Goal: Task Accomplishment & Management: Manage account settings

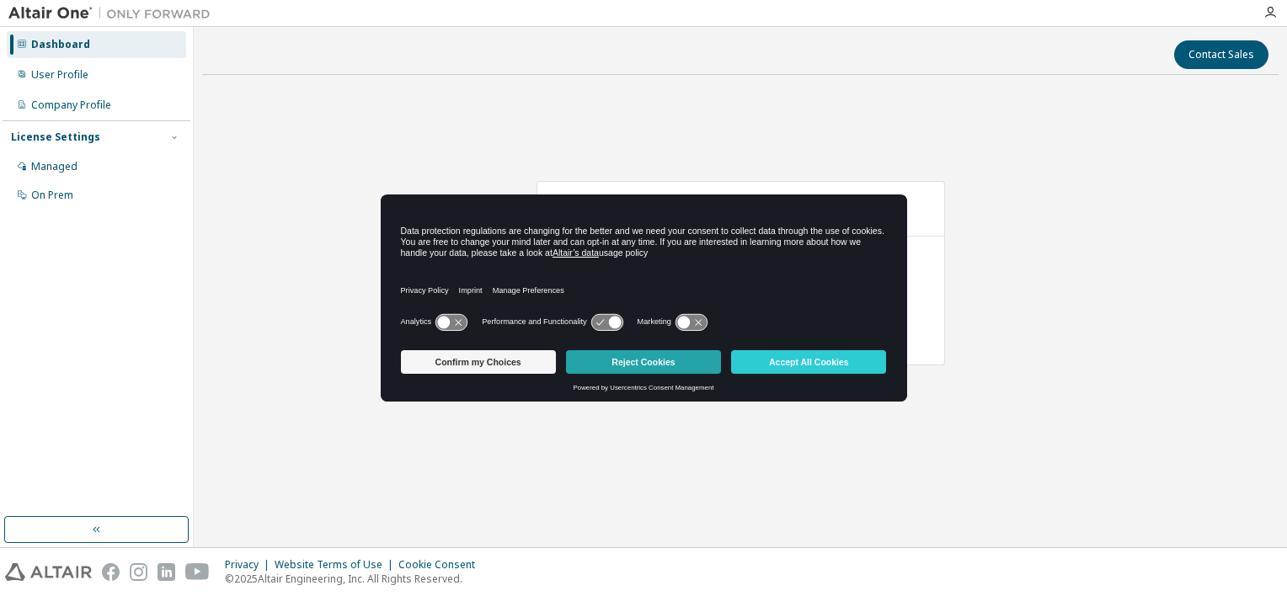
click at [589, 362] on button "Reject Cookies" at bounding box center [643, 362] width 155 height 24
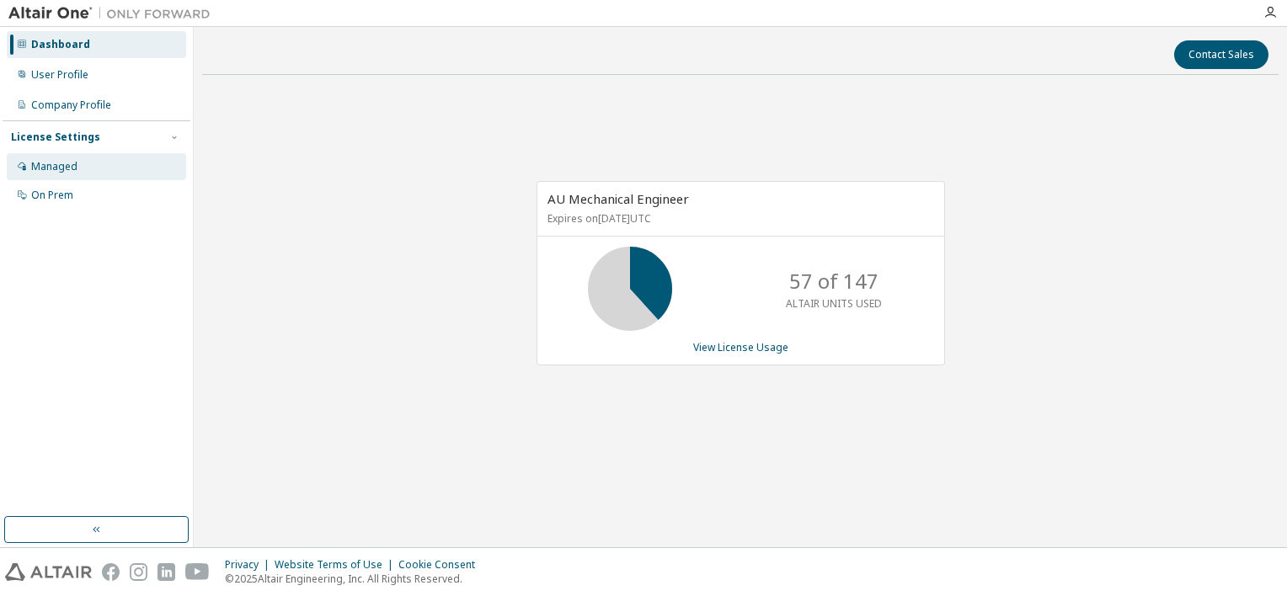
click at [87, 161] on div "Managed" at bounding box center [96, 166] width 179 height 27
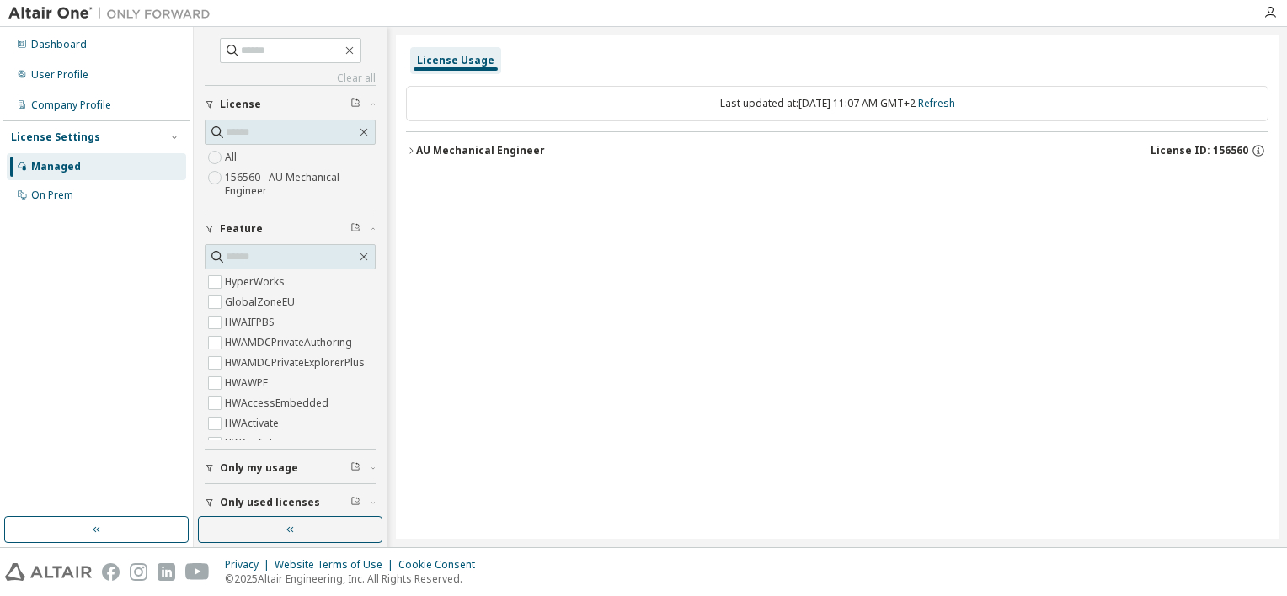
click at [104, 138] on div "License Settings" at bounding box center [96, 137] width 171 height 15
drag, startPoint x: 104, startPoint y: 138, endPoint x: 81, endPoint y: 244, distance: 108.5
click at [81, 244] on div "Dashboard User Profile Company Profile License Settings Managed On Prem" at bounding box center [97, 271] width 188 height 485
click at [36, 234] on div "Dashboard User Profile Company Profile License Settings Managed On Prem" at bounding box center [97, 271] width 188 height 485
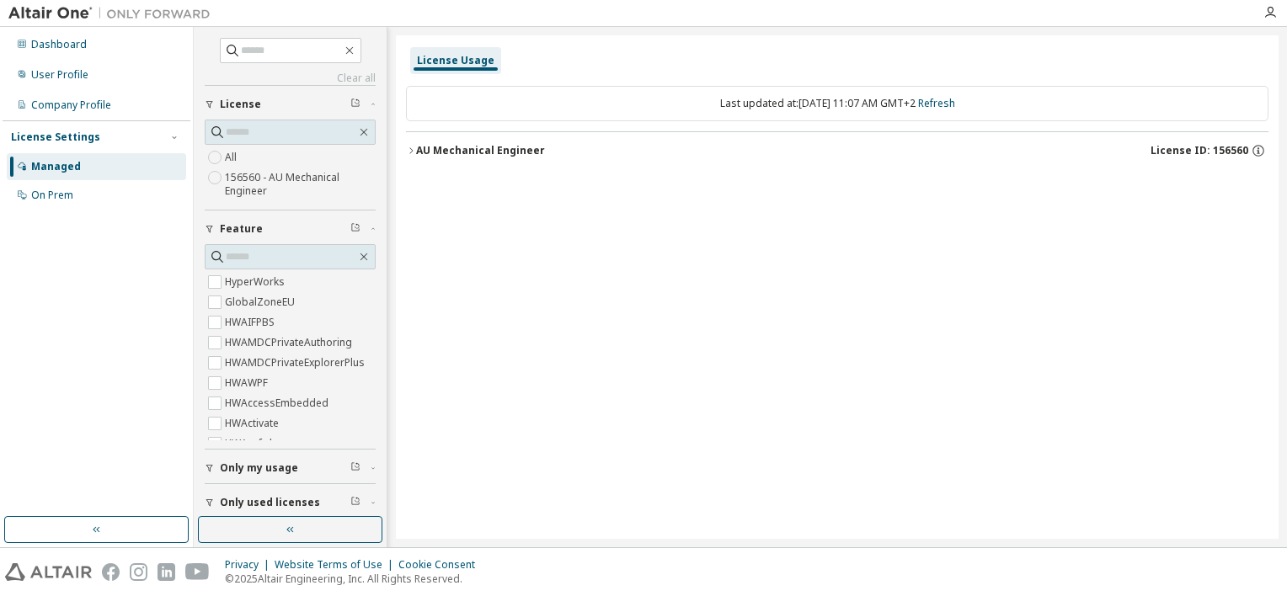
click at [650, 269] on div "License Usage Last updated at: Mon 2025-10-13 11:07 AM GMT+2 Refresh AU Mechani…" at bounding box center [837, 287] width 883 height 504
click at [100, 67] on div "User Profile" at bounding box center [96, 74] width 179 height 27
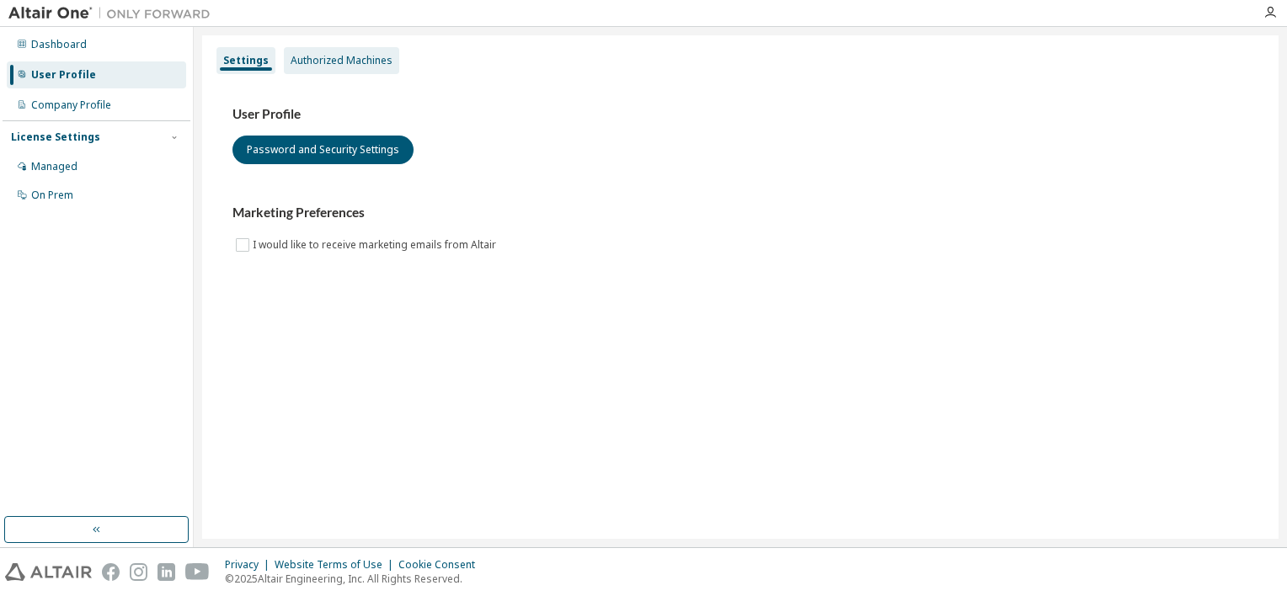
click at [368, 63] on div "Authorized Machines" at bounding box center [342, 60] width 102 height 13
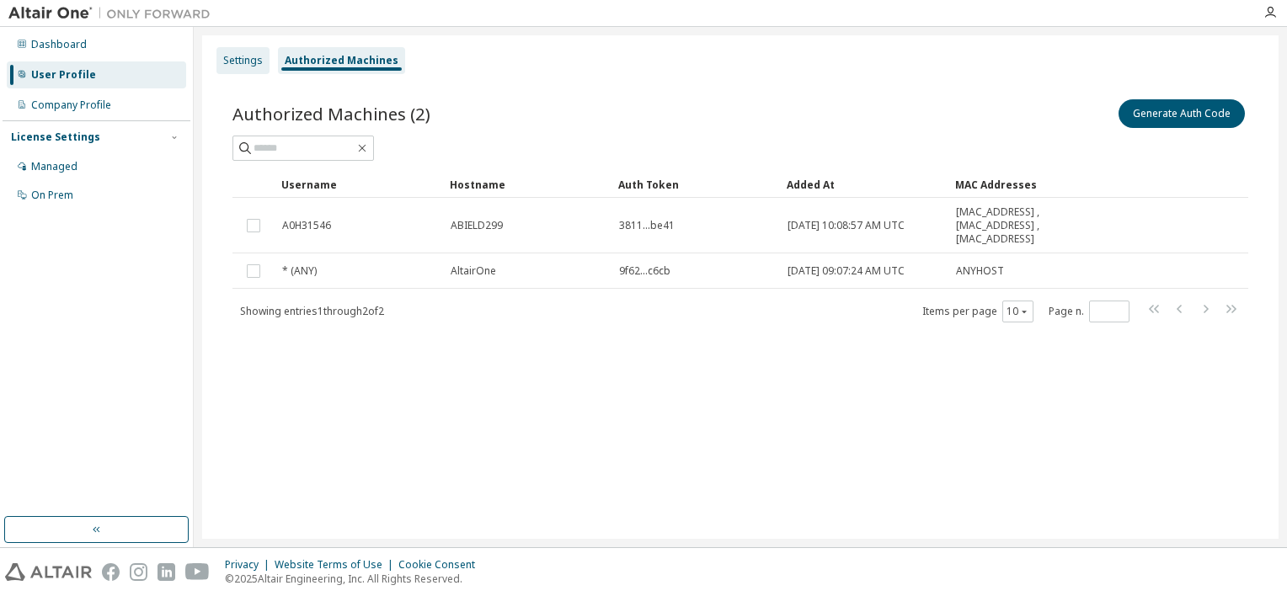
click at [221, 64] on div "Settings" at bounding box center [242, 60] width 53 height 27
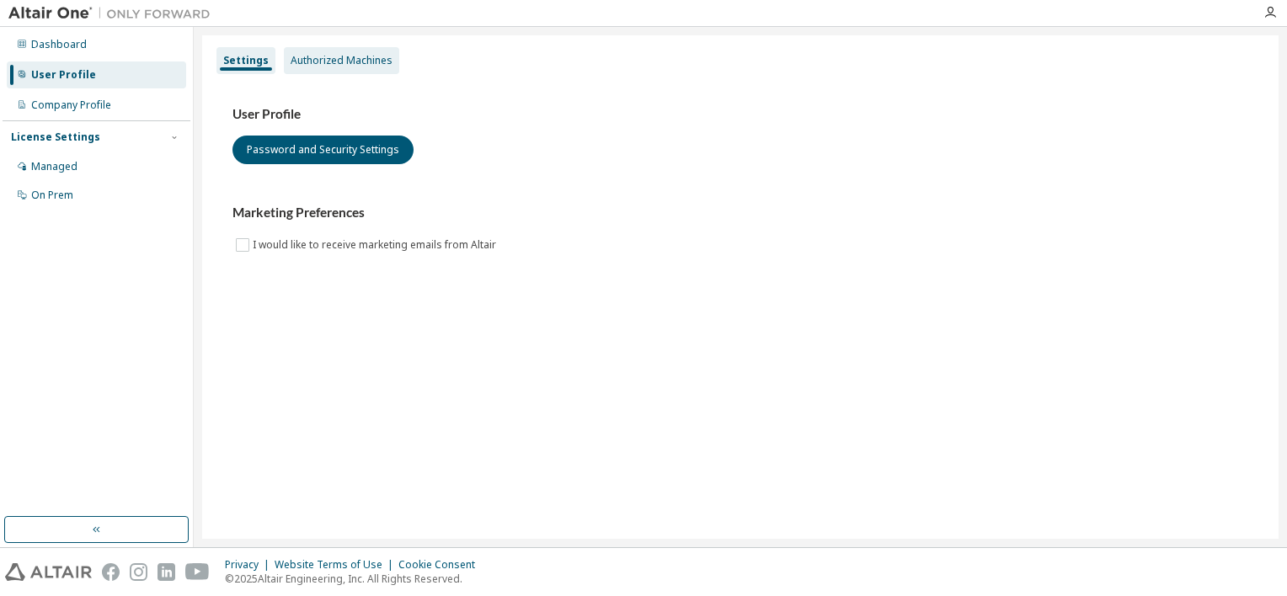
click at [344, 62] on div "Authorized Machines" at bounding box center [342, 60] width 102 height 13
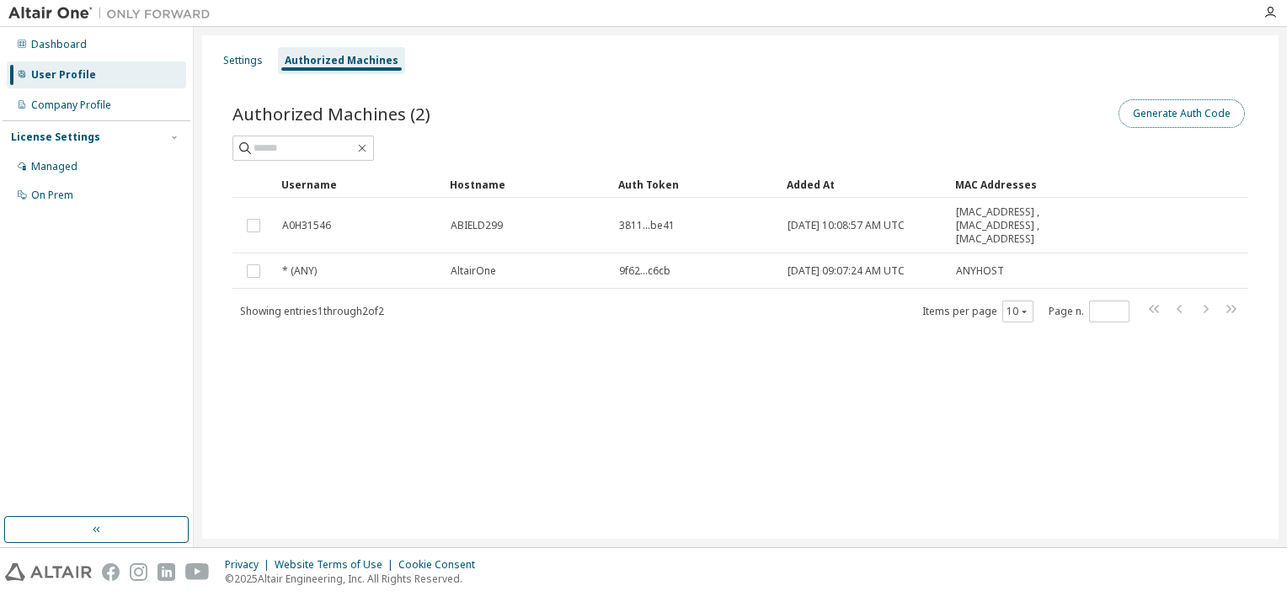
click at [1179, 116] on button "Generate Auth Code" at bounding box center [1181, 113] width 126 height 29
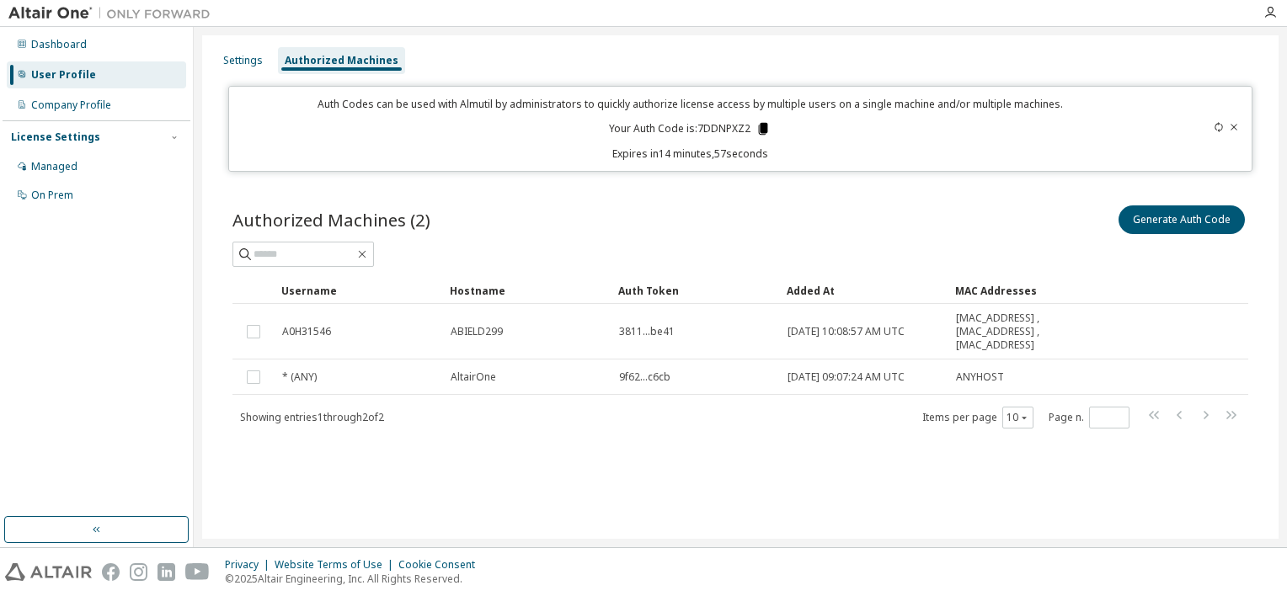
click at [763, 125] on icon at bounding box center [763, 129] width 9 height 12
click at [1052, 77] on div "Settings Authorized Machines Auth Codes can be used with Almutil by administrat…" at bounding box center [740, 287] width 1076 height 504
click at [1160, 46] on div "Settings Authorized Machines" at bounding box center [740, 60] width 1056 height 30
